Goal: Navigation & Orientation: Find specific page/section

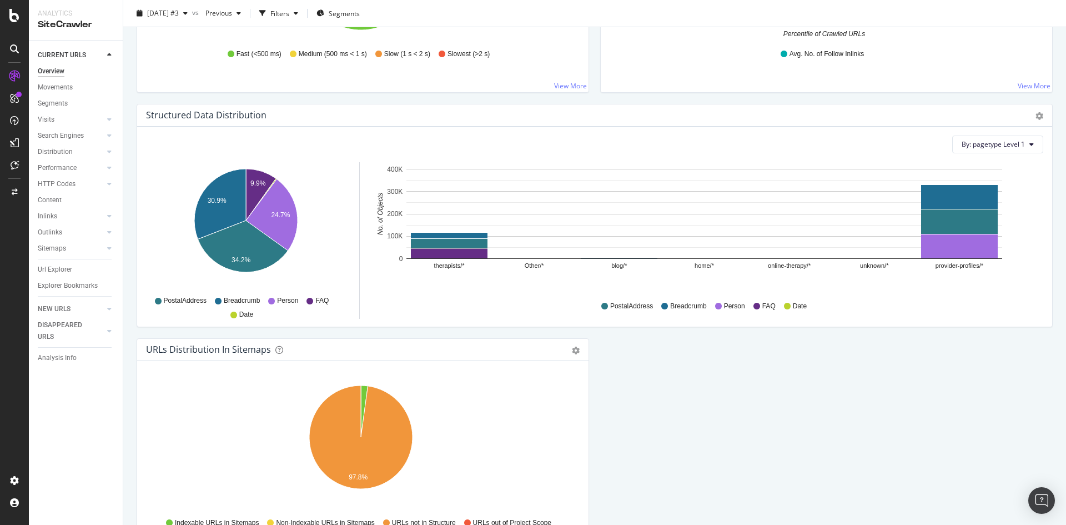
scroll to position [1086, 0]
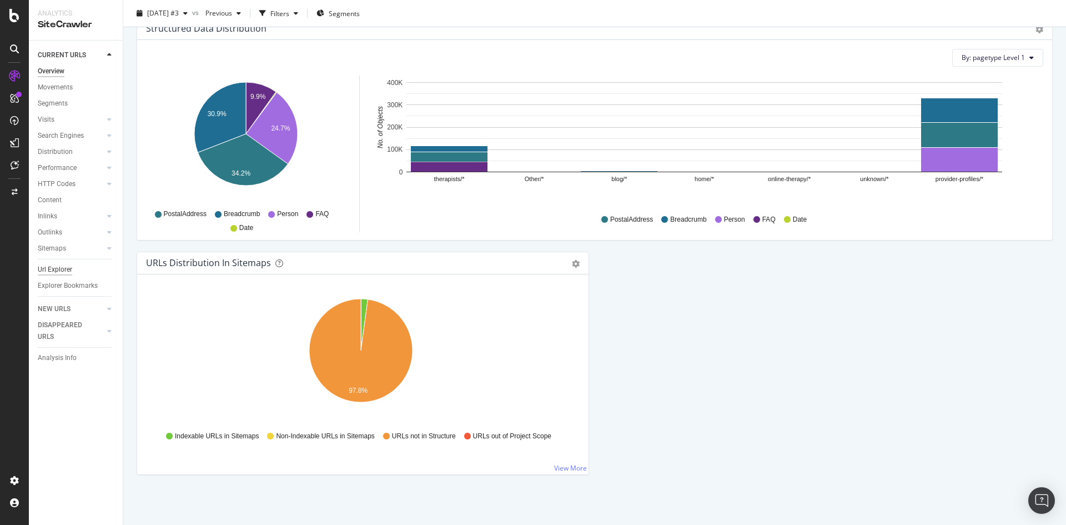
click at [53, 273] on div "Url Explorer" at bounding box center [55, 270] width 34 height 12
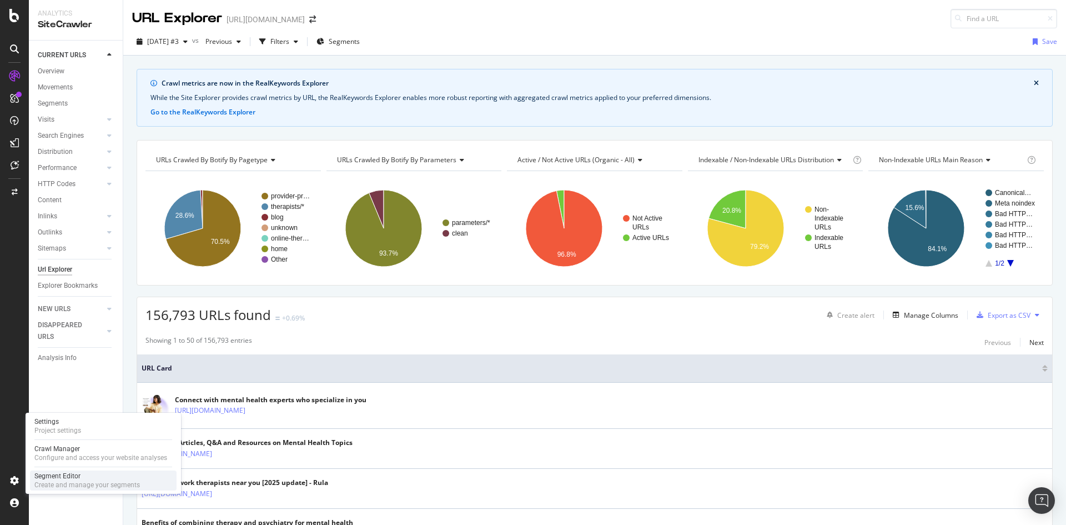
click at [67, 485] on div "Create and manage your segments" at bounding box center [87, 484] width 106 height 9
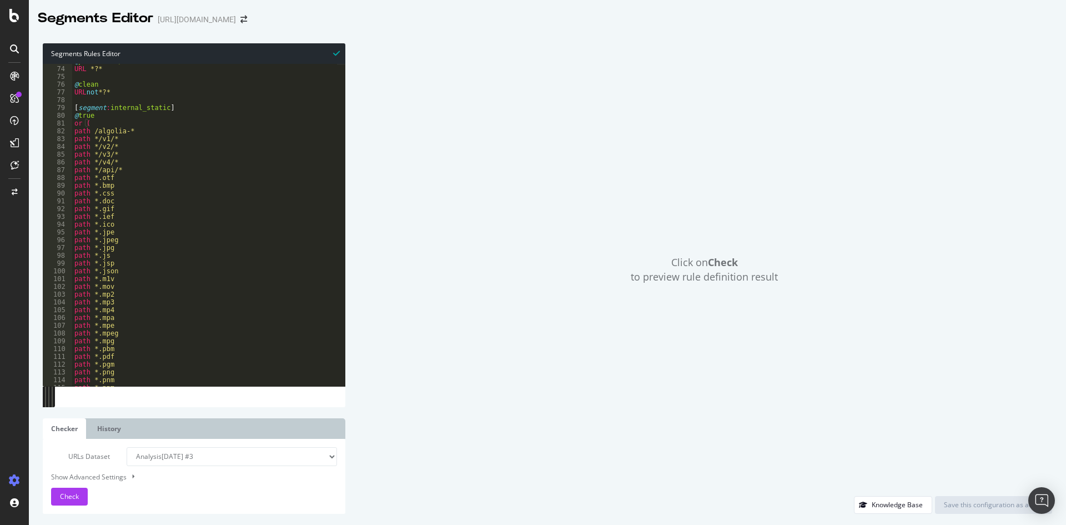
scroll to position [759, 0]
click at [17, 16] on icon at bounding box center [14, 15] width 10 height 13
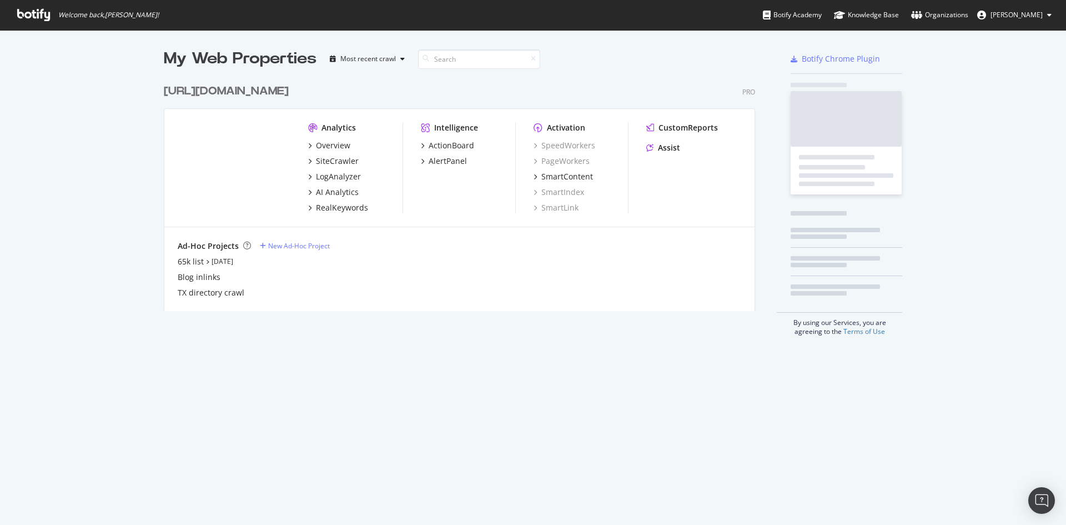
scroll to position [233, 592]
